Goal: Book appointment/travel/reservation

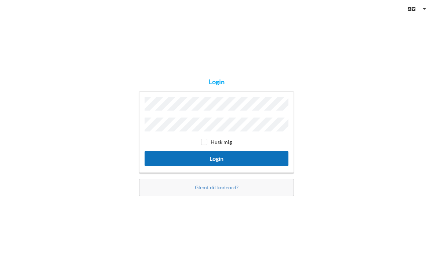
click at [237, 154] on button "Login" at bounding box center [216, 158] width 144 height 15
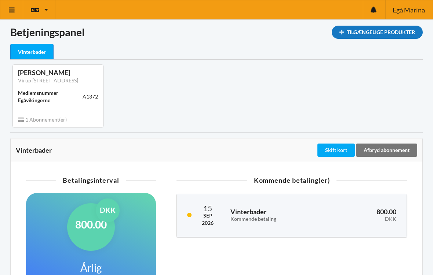
click at [359, 36] on div "Tilgængelige Produkter" at bounding box center [376, 32] width 91 height 13
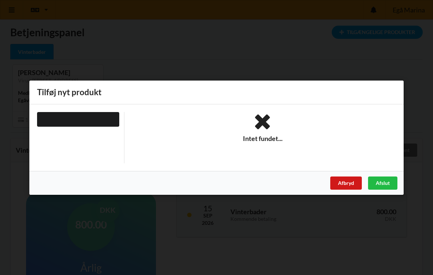
click at [351, 183] on div "Afbryd" at bounding box center [346, 182] width 32 height 13
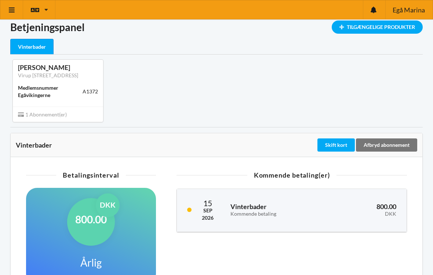
scroll to position [7, 0]
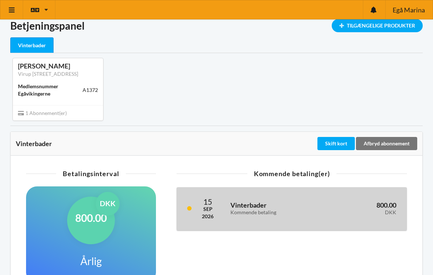
click at [258, 201] on h3 "Vinterbader Kommende betaling" at bounding box center [275, 208] width 91 height 15
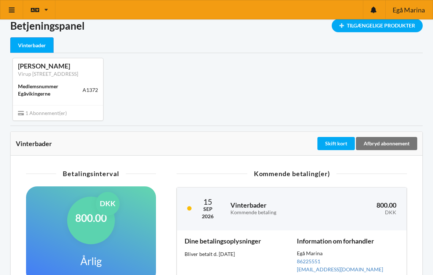
click at [84, 109] on div "1 Abonnement(er)" at bounding box center [58, 112] width 90 height 15
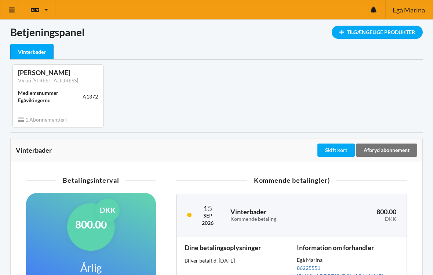
click at [42, 51] on div "Vinterbader" at bounding box center [31, 52] width 43 height 16
click at [17, 11] on link at bounding box center [11, 9] width 23 height 19
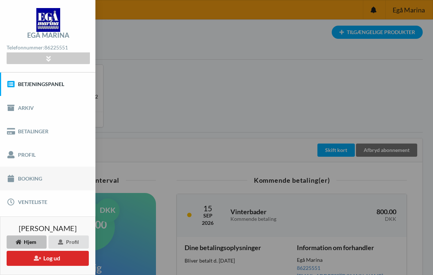
click at [53, 175] on link "Booking" at bounding box center [47, 178] width 95 height 23
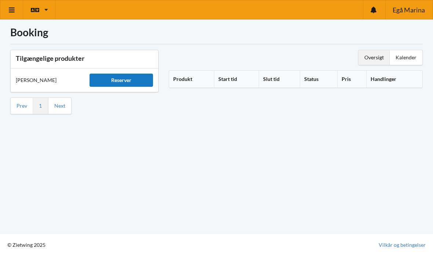
click at [103, 78] on div "Reserver" at bounding box center [120, 80] width 63 height 13
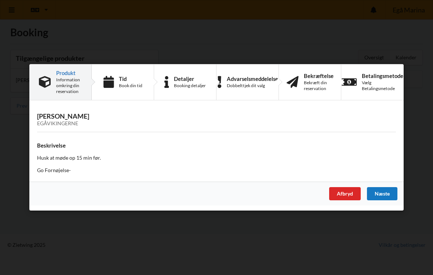
click at [377, 196] on div "Næste" at bounding box center [382, 194] width 30 height 13
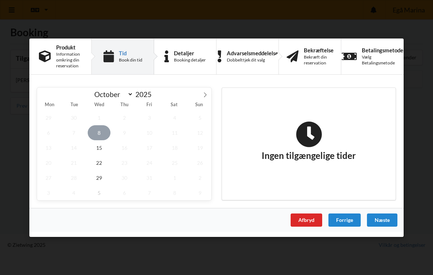
click at [101, 132] on span "8" at bounding box center [99, 132] width 23 height 15
